Goal: Task Accomplishment & Management: Manage account settings

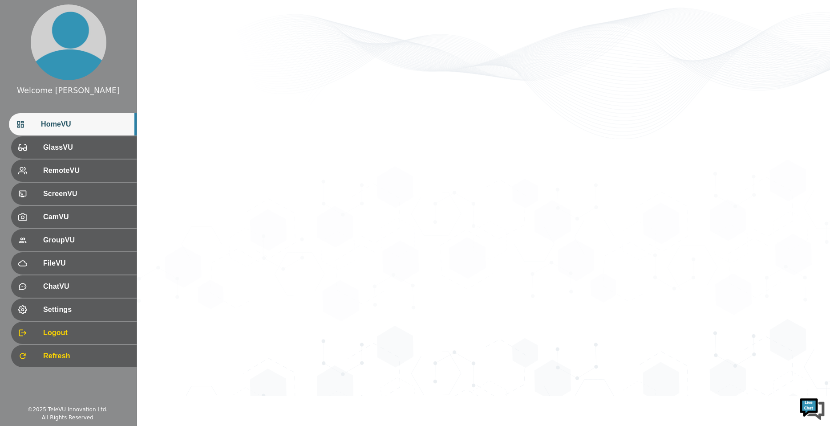
click at [92, 132] on div "HomeVU" at bounding box center [73, 124] width 128 height 22
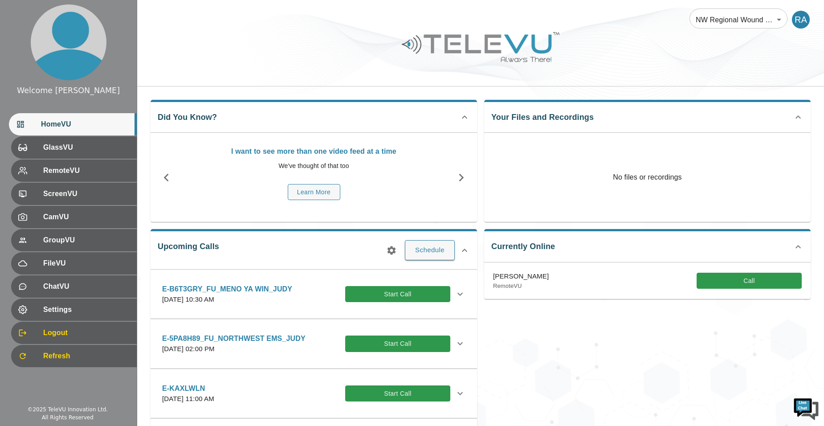
click at [390, 250] on icon "button" at bounding box center [391, 250] width 11 height 11
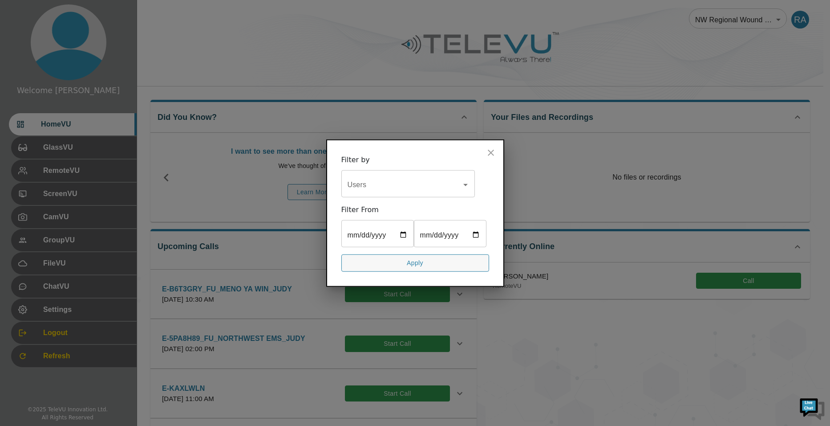
click at [454, 179] on input "Users" at bounding box center [401, 184] width 112 height 17
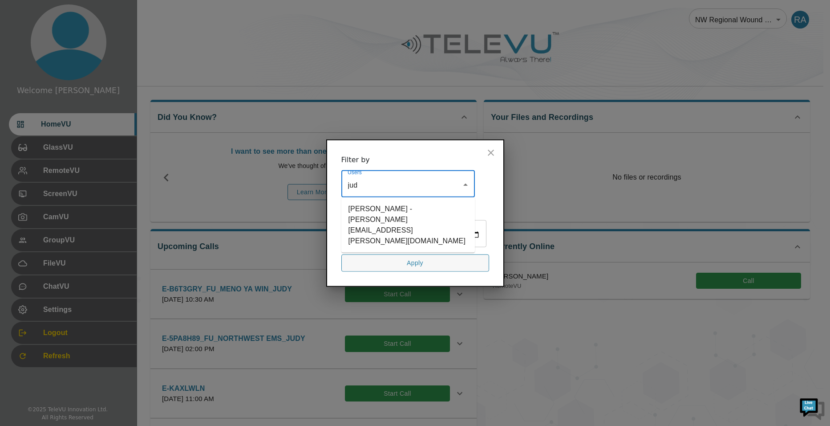
type input "[PERSON_NAME]"
click at [437, 201] on li "[PERSON_NAME] - [PERSON_NAME][EMAIL_ADDRESS][PERSON_NAME][DOMAIN_NAME]" at bounding box center [408, 225] width 134 height 48
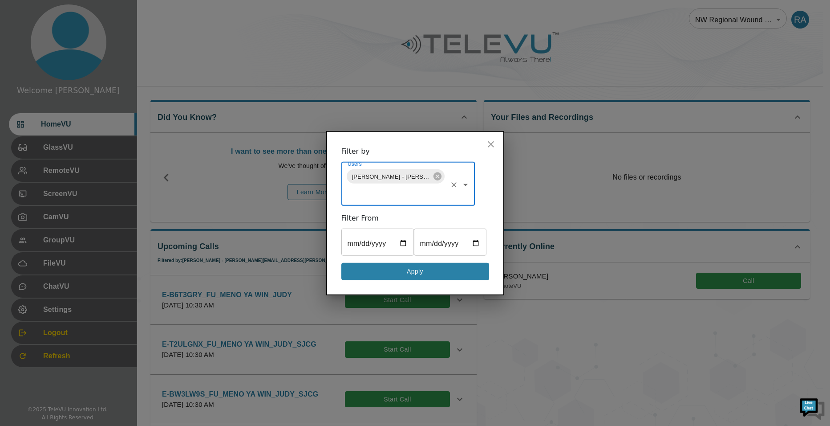
click at [431, 280] on button "Apply" at bounding box center [415, 271] width 148 height 17
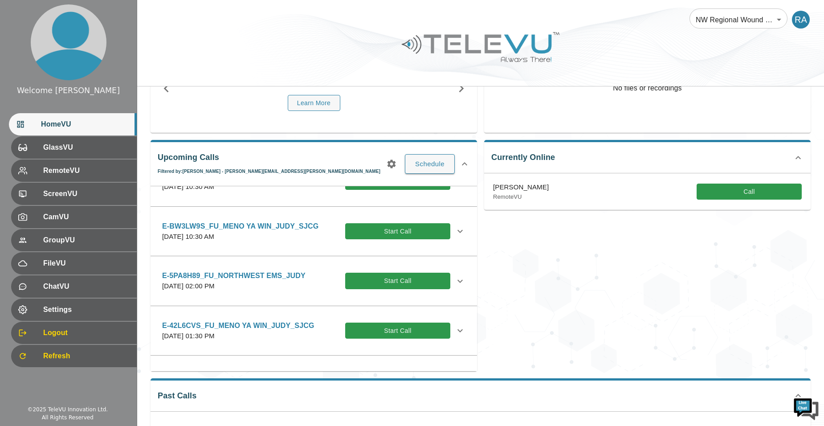
scroll to position [89, 0]
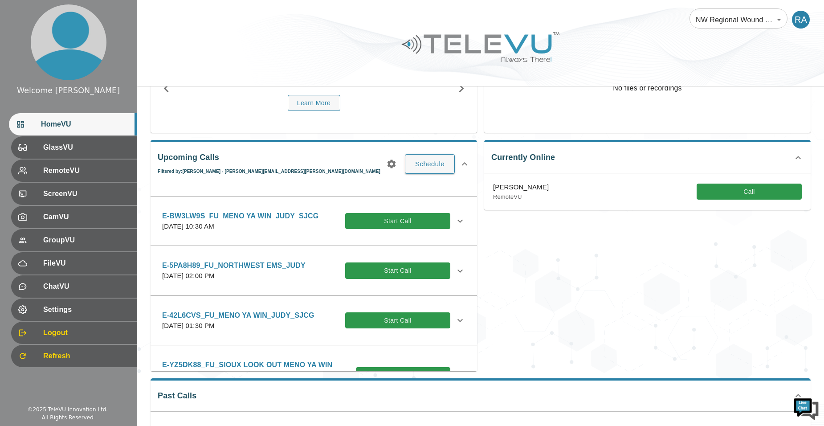
click at [457, 321] on icon at bounding box center [459, 320] width 5 height 3
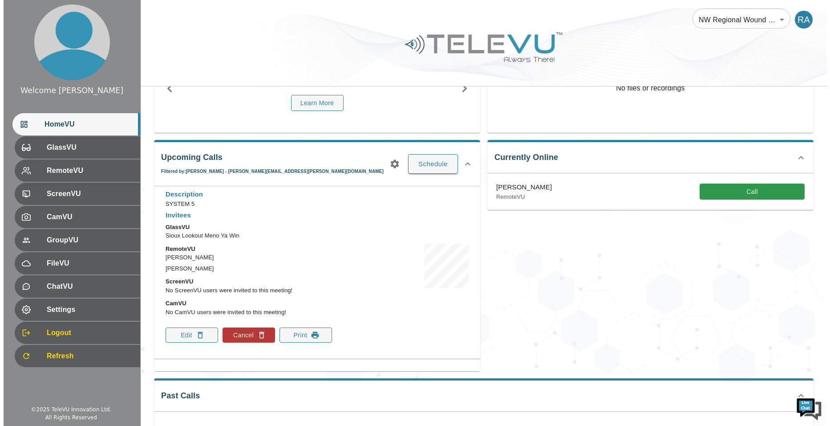
scroll to position [267, 0]
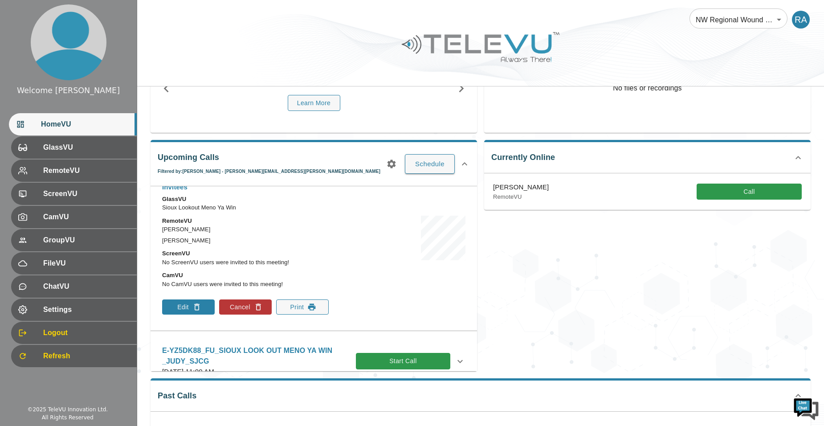
click at [191, 311] on button "Edit" at bounding box center [188, 306] width 53 height 15
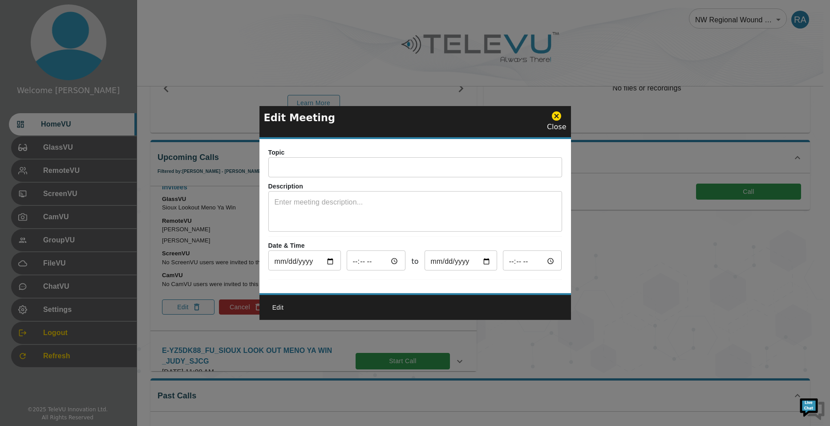
type input "E-42L6CVS_FU_MENO YA WIN_JUDY_SJCG"
type textarea "SYSTEM 5"
type input "[DATE]"
type input "13:30"
type input "[DATE]"
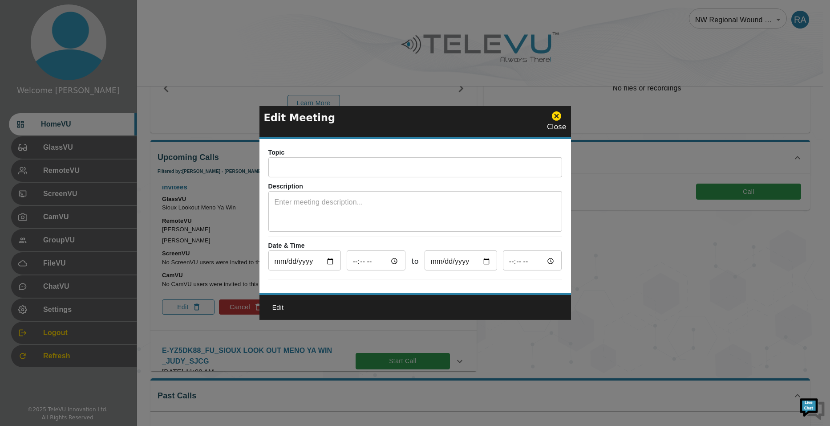
type input "14:30"
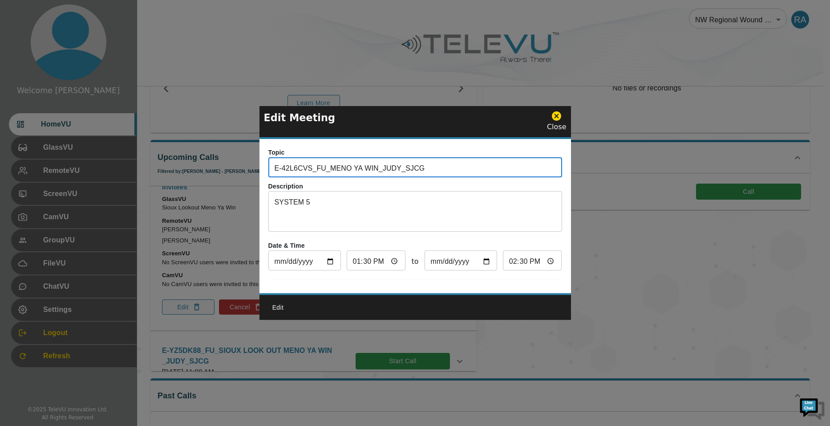
drag, startPoint x: 418, startPoint y: 164, endPoint x: 242, endPoint y: 170, distance: 176.4
click at [242, 170] on div "Edit Meeting Close Topic E-42L6CVS_FU_MENO YA WIN_JUDY_SJCG ​ Description SYSTE…" at bounding box center [415, 213] width 830 height 426
click at [559, 112] on icon at bounding box center [556, 115] width 11 height 11
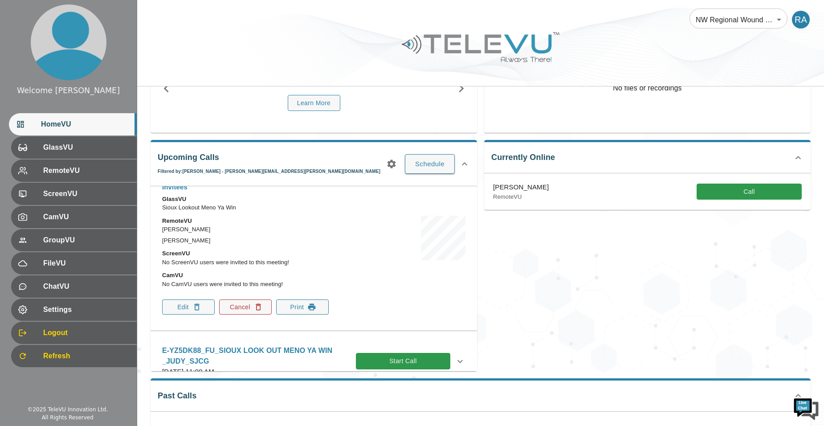
click at [254, 308] on icon "button" at bounding box center [258, 306] width 9 height 9
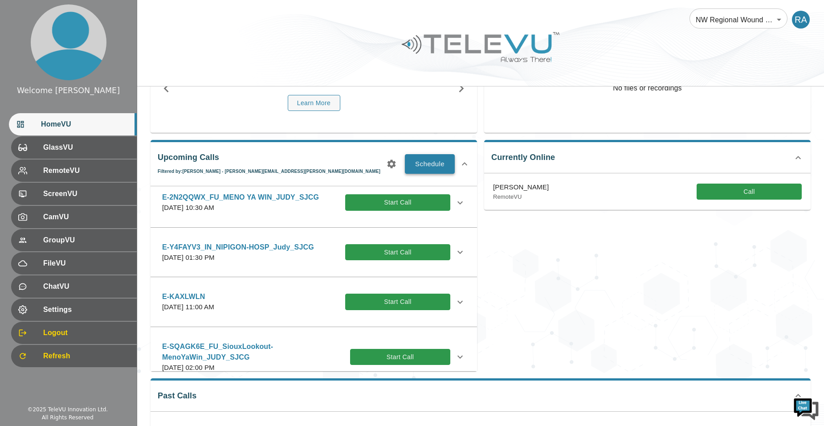
click at [414, 165] on button "Schedule" at bounding box center [430, 164] width 50 height 20
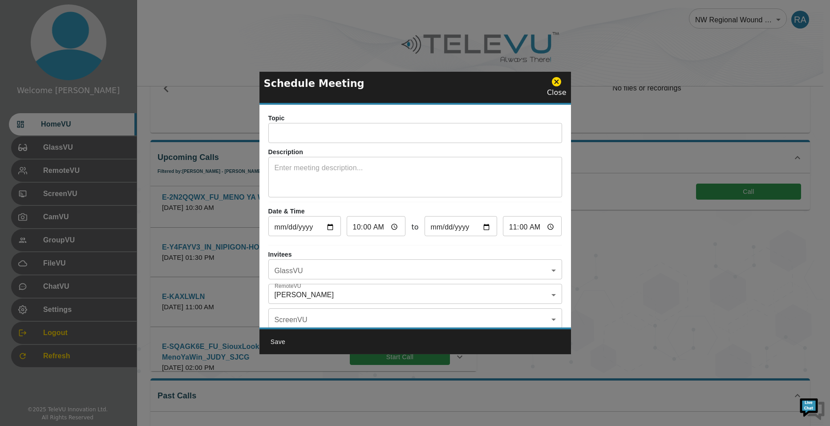
click at [306, 132] on input "text" at bounding box center [415, 134] width 294 height 18
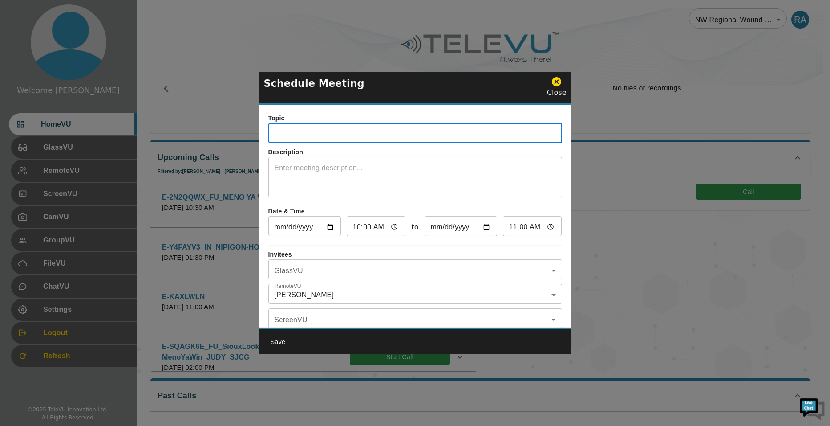
paste input "E-42L6CVS_FU_MENO YA WIN_JUDY_SJCG"
click at [380, 136] on input "E-42L6CVS_FU_MENO YA WIN_JUDY_SJCG" at bounding box center [415, 134] width 294 height 18
click at [391, 135] on input "E-42L6CVS_FU_MENO YA WIN_JUDY_SJCG" at bounding box center [415, 134] width 294 height 18
type input "E-42L6CVS_FU_MENO YA WIN_CHERYL_SJCG"
click at [366, 180] on textarea at bounding box center [415, 177] width 281 height 31
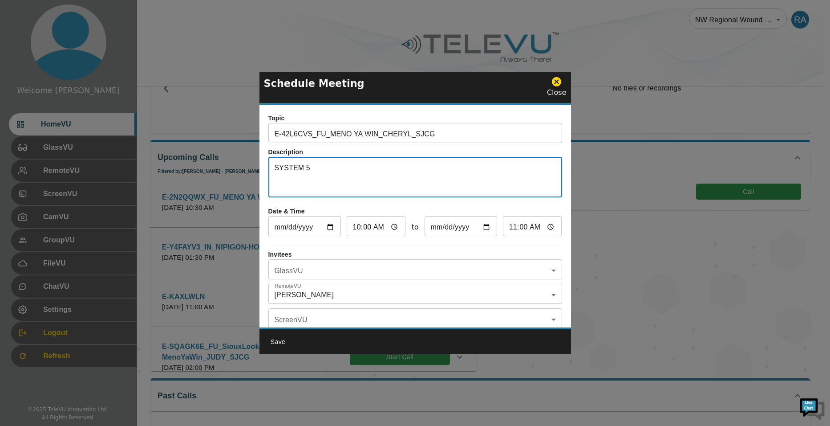
type textarea "SYSTEM 5"
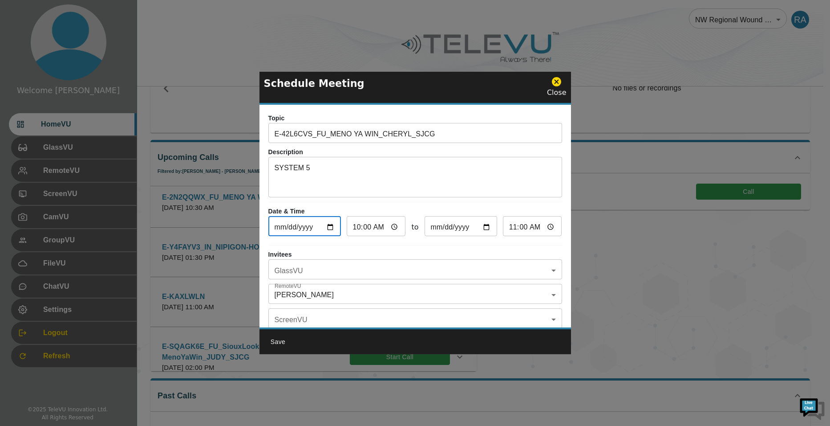
click at [329, 227] on input "[DATE]" at bounding box center [304, 227] width 73 height 18
type input "[DATE]"
click at [360, 226] on input "10:00" at bounding box center [376, 227] width 59 height 18
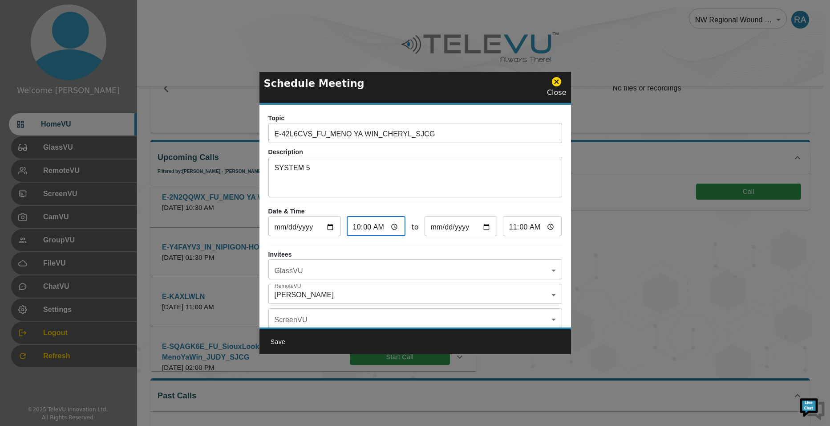
type input "01:00"
type input "02:00"
type input "16:00"
type input "17:00"
click at [338, 280] on div "Invitees GlassVU ​ GlassVU RemoteVU [PERSON_NAME] Alexander_SJCG [PERSON_NAME] …" at bounding box center [415, 305] width 294 height 110
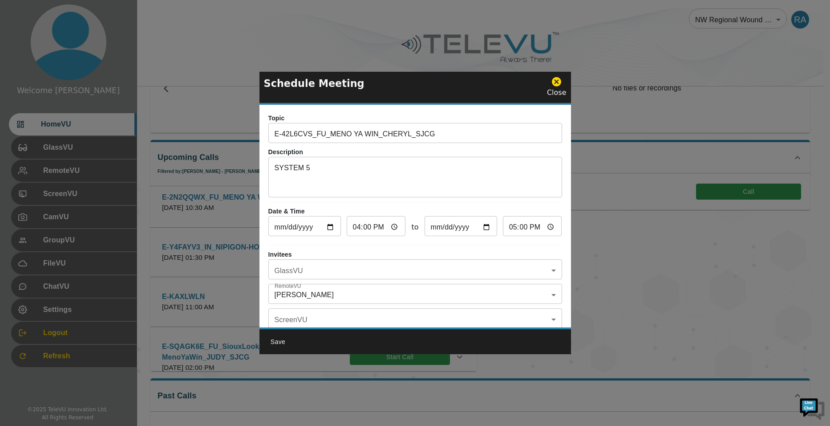
click at [335, 272] on body "Welcome [PERSON_NAME] HomeVU GlassVU RemoteVU ScreenVU CamVU GroupVU FileVU Cha…" at bounding box center [415, 261] width 830 height 701
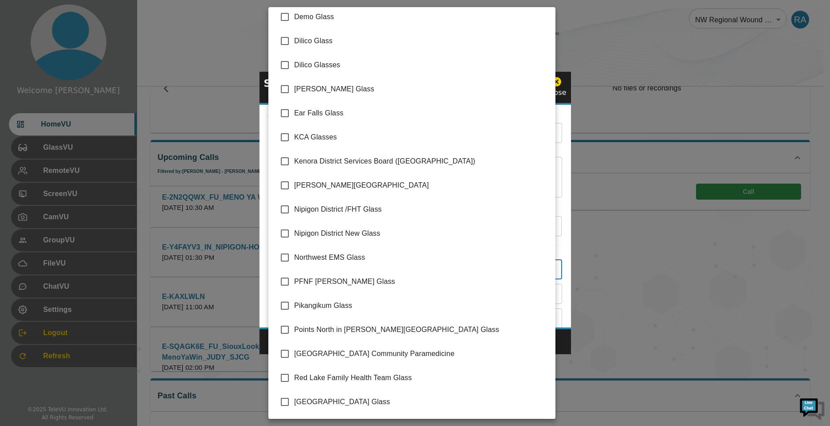
scroll to position [125, 0]
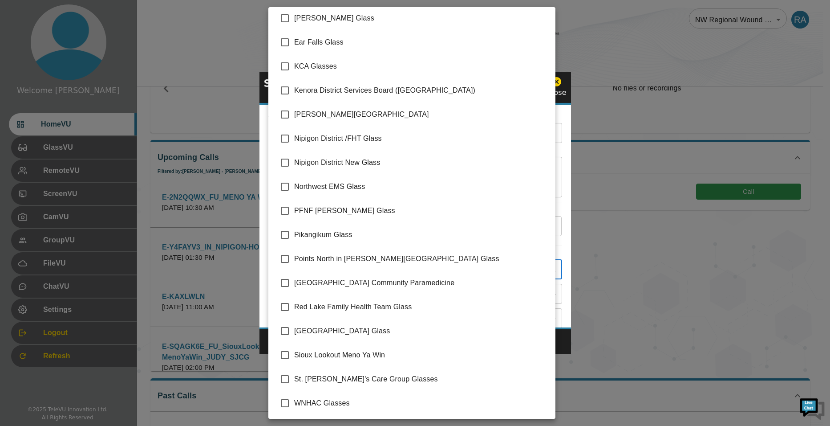
click at [290, 356] on input "checkbox" at bounding box center [285, 354] width 19 height 19
checkbox input "true"
type input "Sioux Lookout Meno Ya Win"
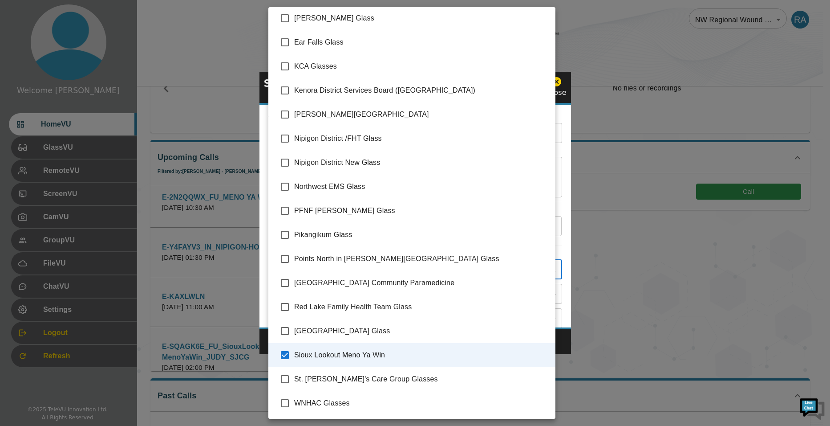
click at [568, 337] on div at bounding box center [415, 213] width 830 height 426
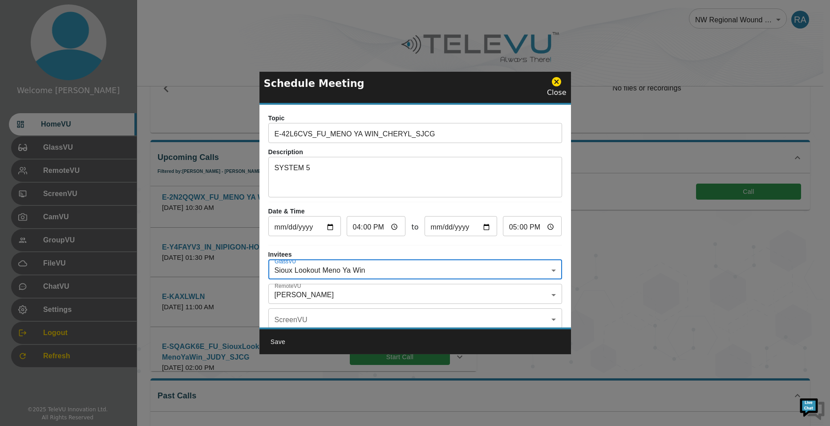
click at [366, 298] on body "Welcome [PERSON_NAME] HomeVU GlassVU RemoteVU ScreenVU CamVU GroupVU FileVU Cha…" at bounding box center [415, 261] width 830 height 701
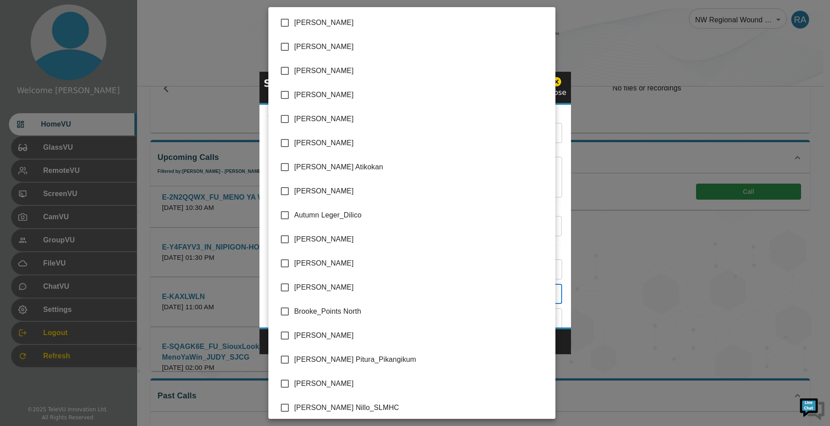
scroll to position [1805, 0]
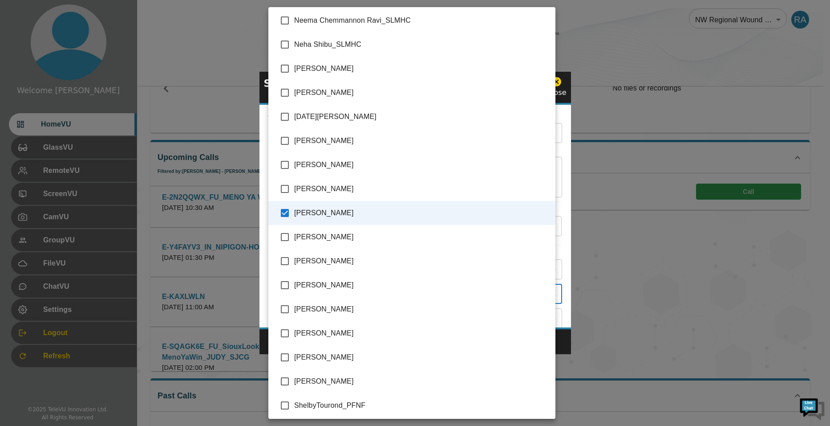
click at [283, 214] on input "checkbox" at bounding box center [285, 212] width 19 height 19
checkbox input "false"
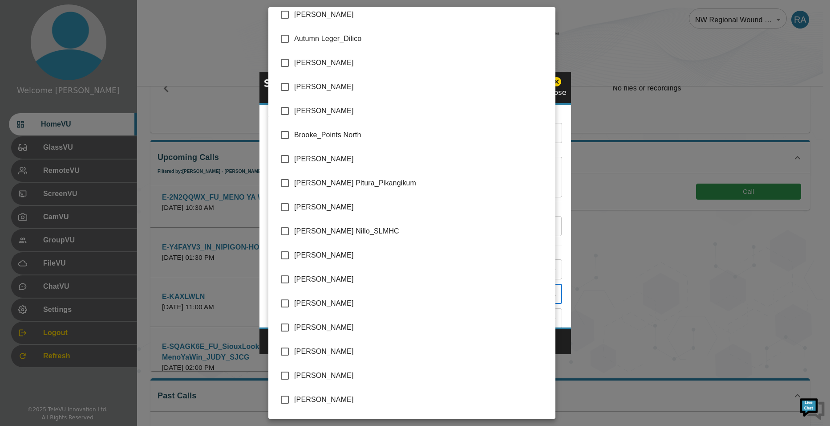
scroll to position [178, 0]
click at [287, 324] on input "checkbox" at bounding box center [285, 325] width 19 height 19
checkbox input "true"
type input "[PERSON_NAME]"
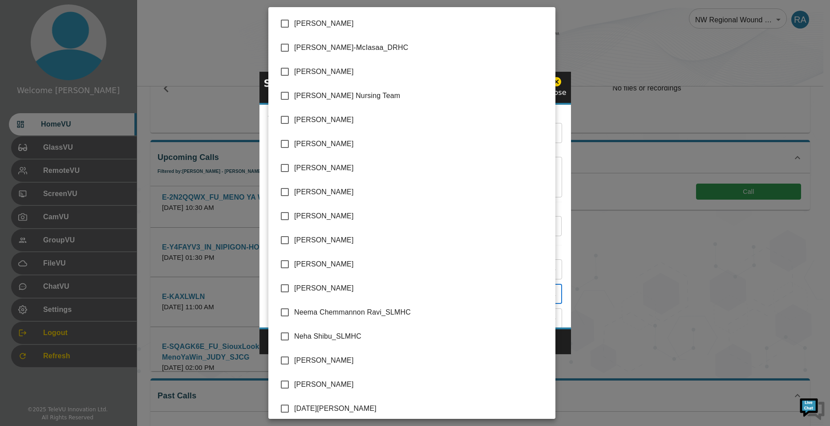
scroll to position [1558, 0]
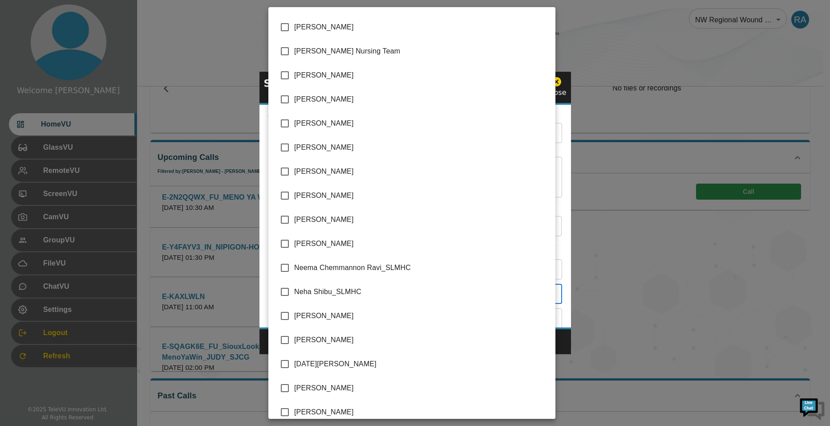
click at [287, 339] on input "checkbox" at bounding box center [285, 339] width 19 height 19
checkbox input "true"
type input "[PERSON_NAME],[PERSON_NAME]"
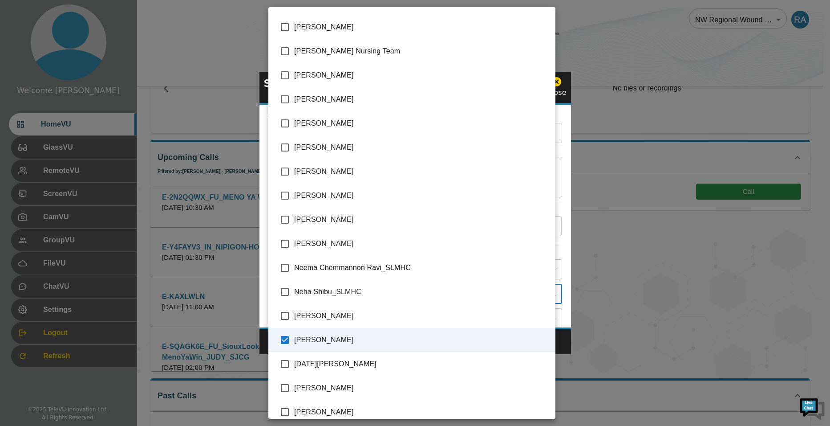
click at [567, 341] on div at bounding box center [415, 213] width 830 height 426
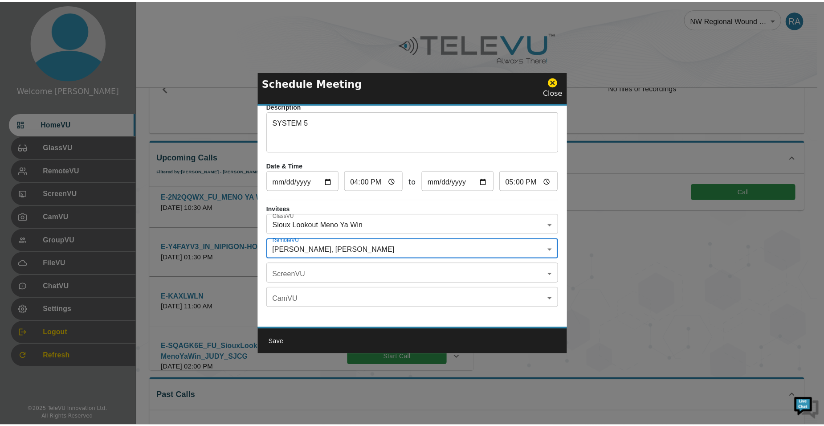
scroll to position [52, 0]
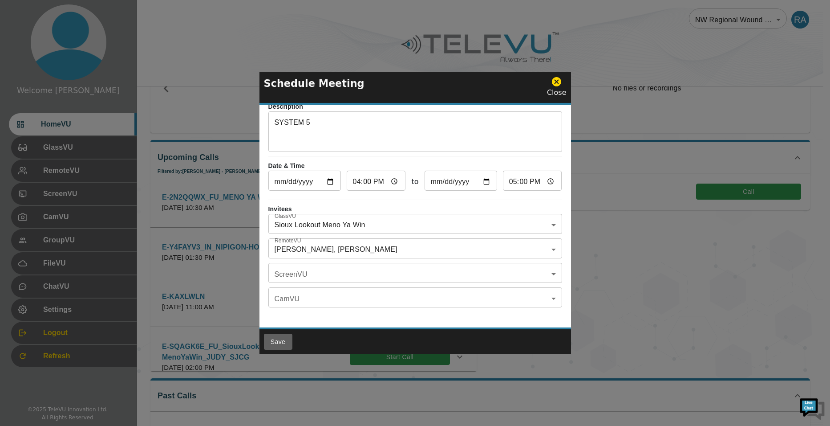
click at [281, 343] on button "Save" at bounding box center [278, 341] width 28 height 16
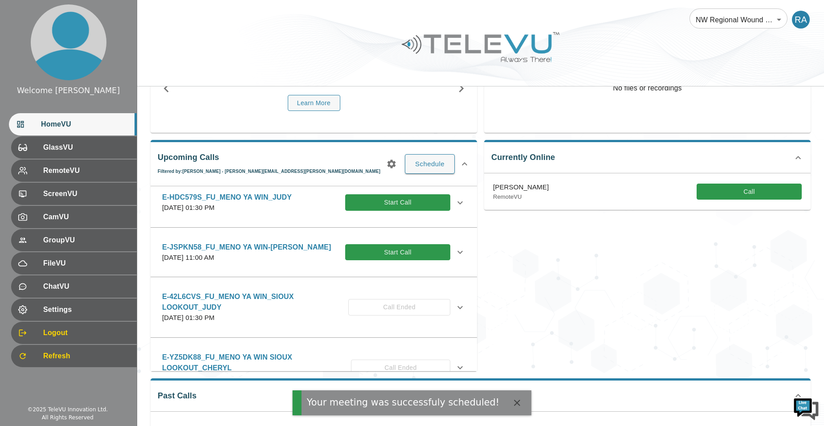
click at [398, 160] on button "button" at bounding box center [391, 164] width 18 height 18
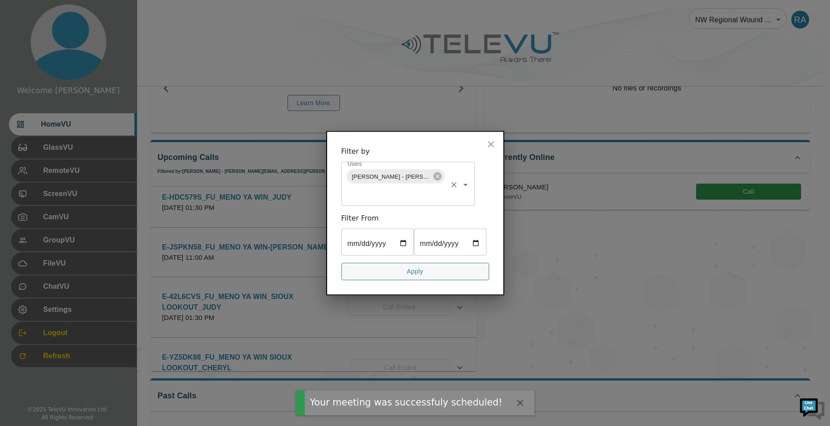
click at [435, 172] on icon at bounding box center [437, 176] width 8 height 8
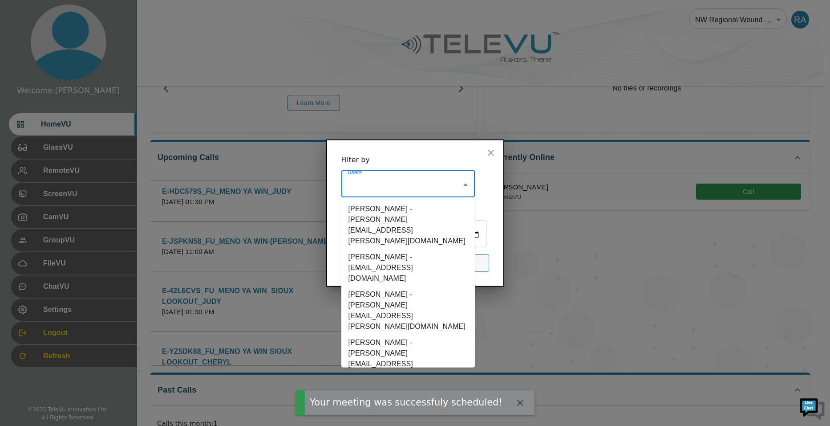
click at [417, 176] on input "Users" at bounding box center [401, 184] width 112 height 17
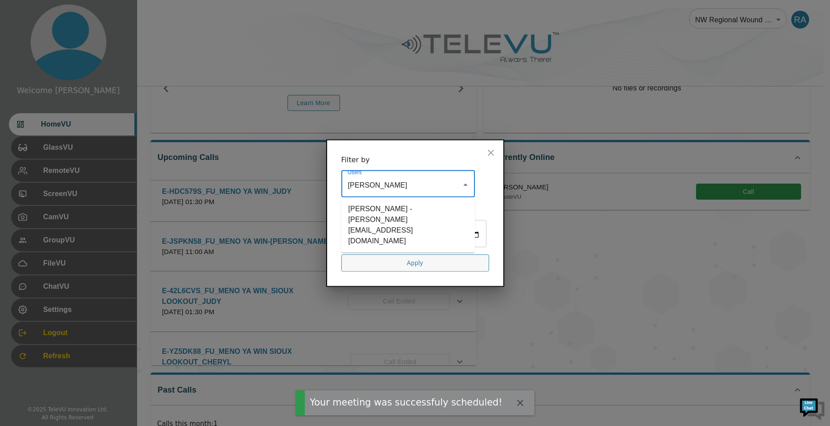
type input "chery"
click at [371, 206] on li "[PERSON_NAME] - [PERSON_NAME][EMAIL_ADDRESS][DOMAIN_NAME]" at bounding box center [408, 225] width 134 height 48
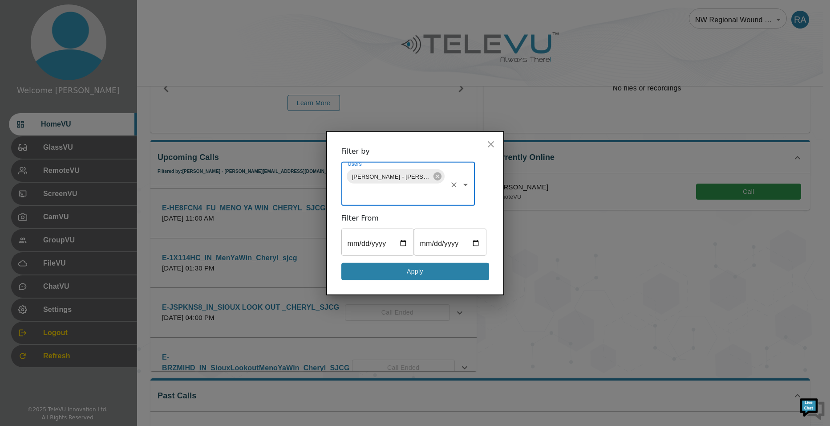
click at [432, 280] on button "Apply" at bounding box center [415, 271] width 148 height 17
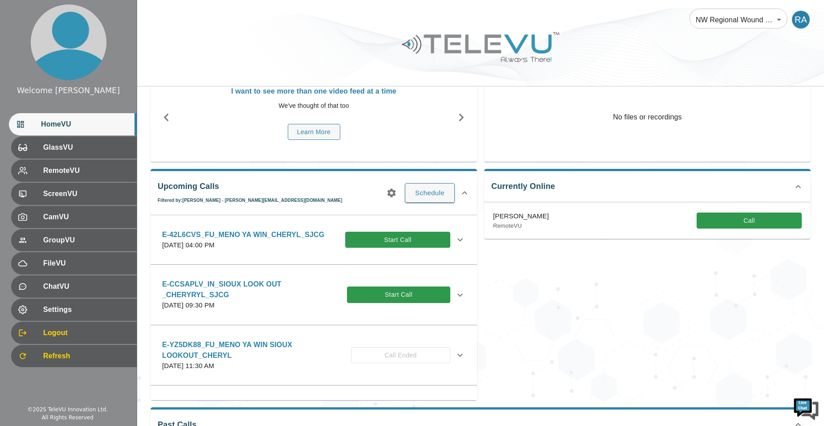
scroll to position [45, 0]
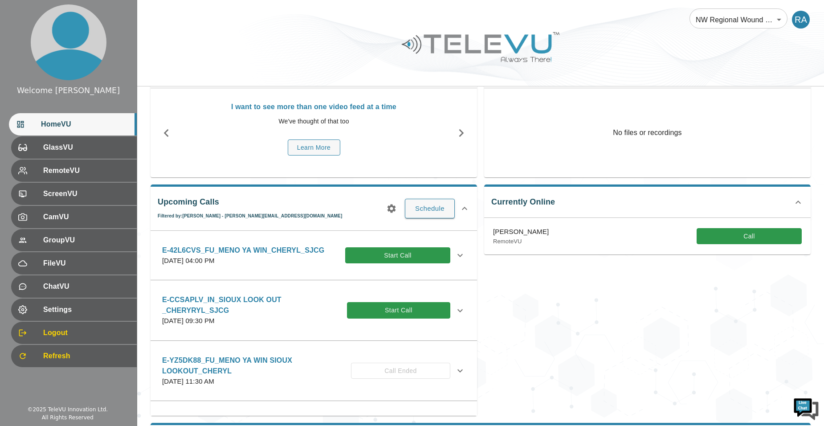
click at [456, 254] on icon at bounding box center [459, 255] width 11 height 11
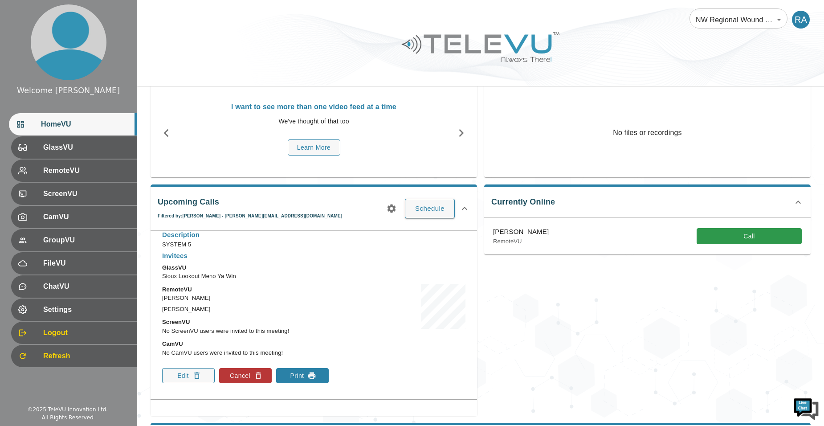
click at [303, 374] on button "Print" at bounding box center [302, 375] width 53 height 15
